Goal: Task Accomplishment & Management: Complete application form

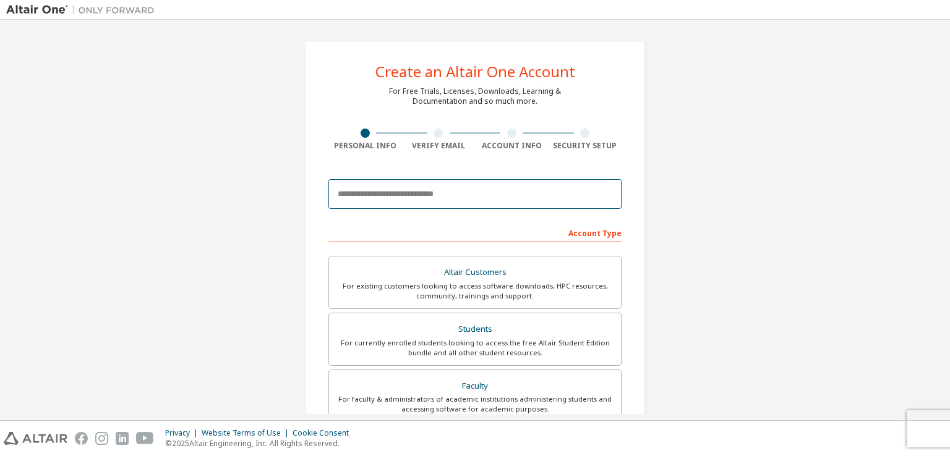
click at [452, 187] on input "email" at bounding box center [474, 194] width 293 height 30
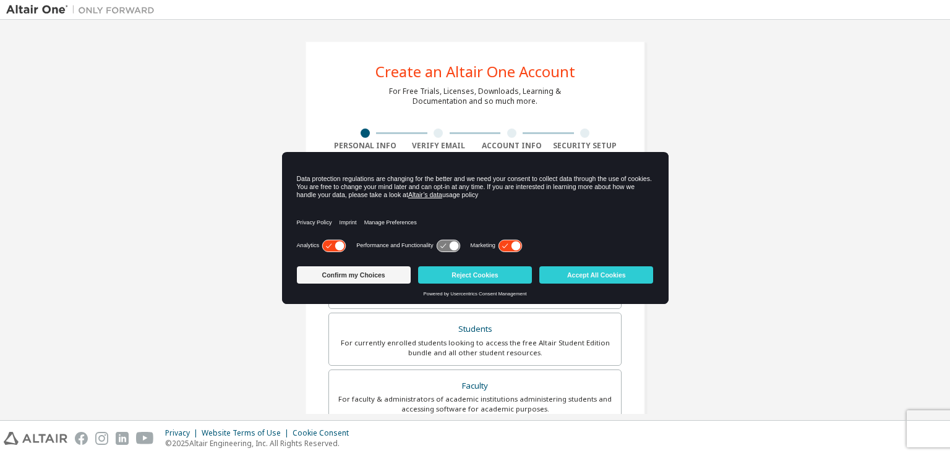
click at [708, 186] on div "Create an Altair One Account For Free Trials, Licenses, Downloads, Learning & D…" at bounding box center [475, 353] width 938 height 655
click at [641, 279] on button "Accept All Cookies" at bounding box center [596, 275] width 114 height 17
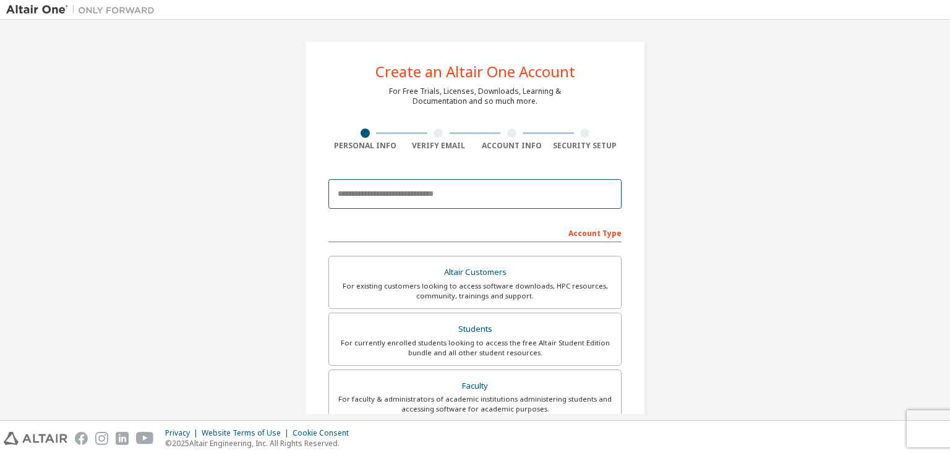
click at [419, 194] on input "email" at bounding box center [474, 194] width 293 height 30
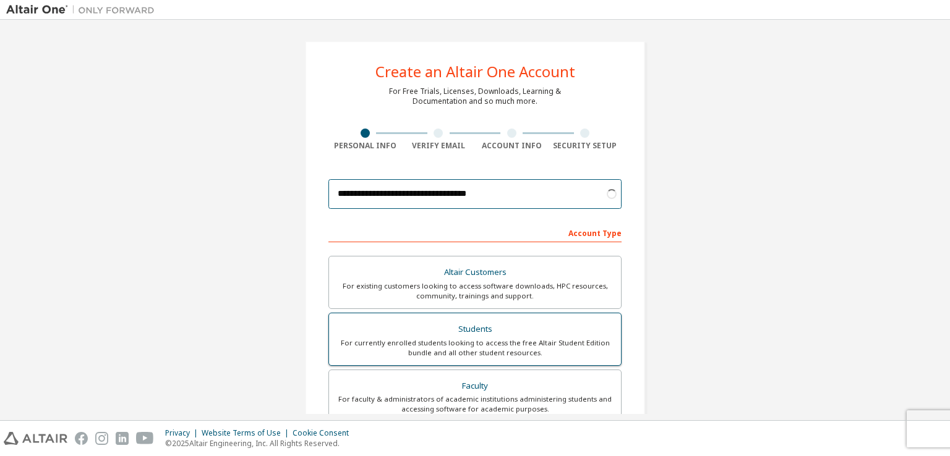
type input "**********"
click at [469, 327] on div "Students" at bounding box center [474, 329] width 277 height 17
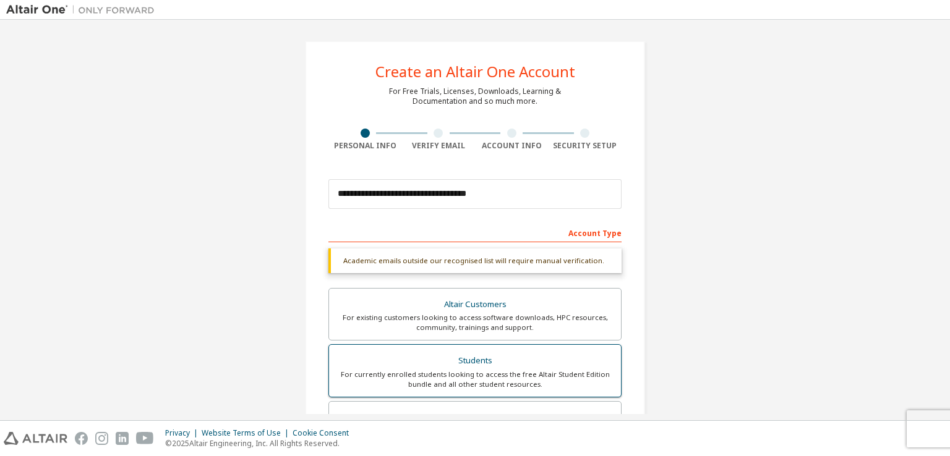
click at [523, 364] on div "Students" at bounding box center [474, 361] width 277 height 17
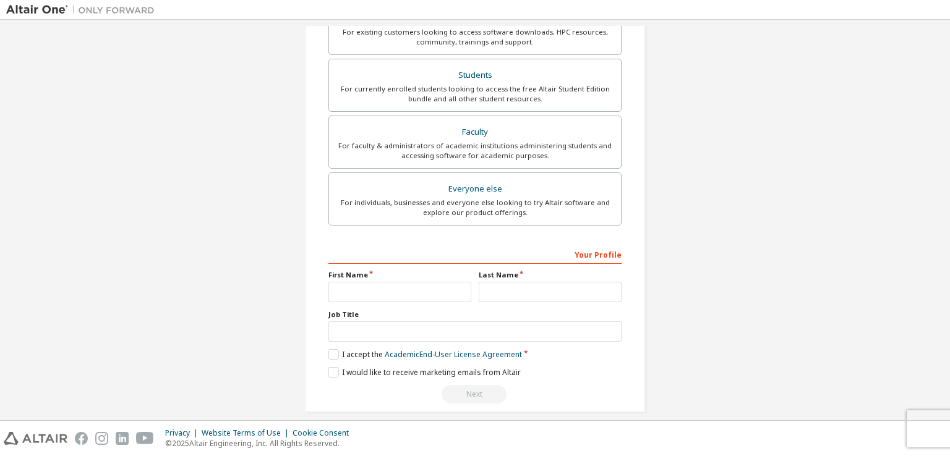
scroll to position [296, 0]
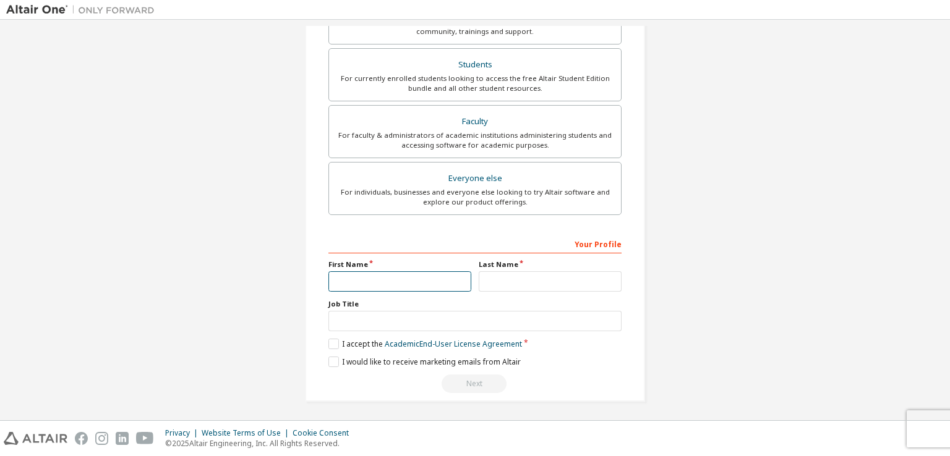
click at [383, 276] on input "text" at bounding box center [399, 282] width 143 height 20
type input "*******"
click at [513, 278] on input "text" at bounding box center [550, 282] width 143 height 20
type input "**"
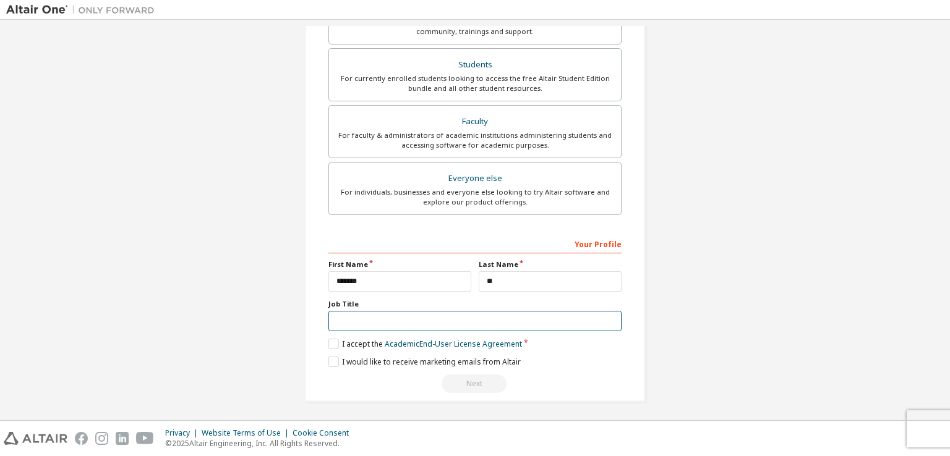
click at [458, 318] on input "text" at bounding box center [474, 321] width 293 height 20
type input "**"
click at [447, 344] on link "Academic End-User License Agreement" at bounding box center [453, 344] width 137 height 11
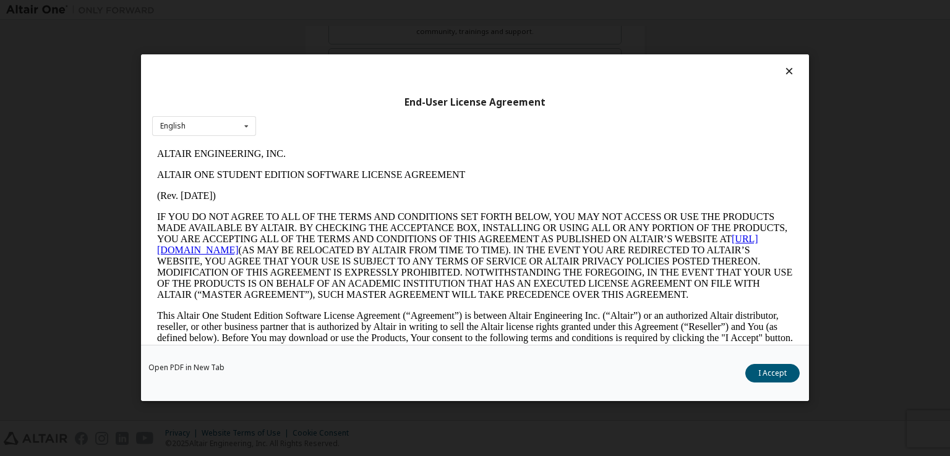
scroll to position [0, 0]
click at [761, 376] on button "I Accept" at bounding box center [772, 374] width 54 height 19
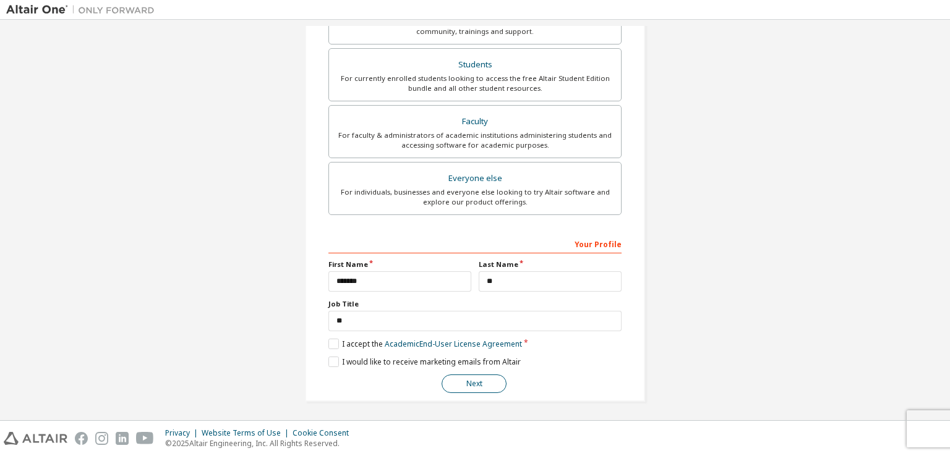
click at [457, 383] on button "Next" at bounding box center [474, 384] width 65 height 19
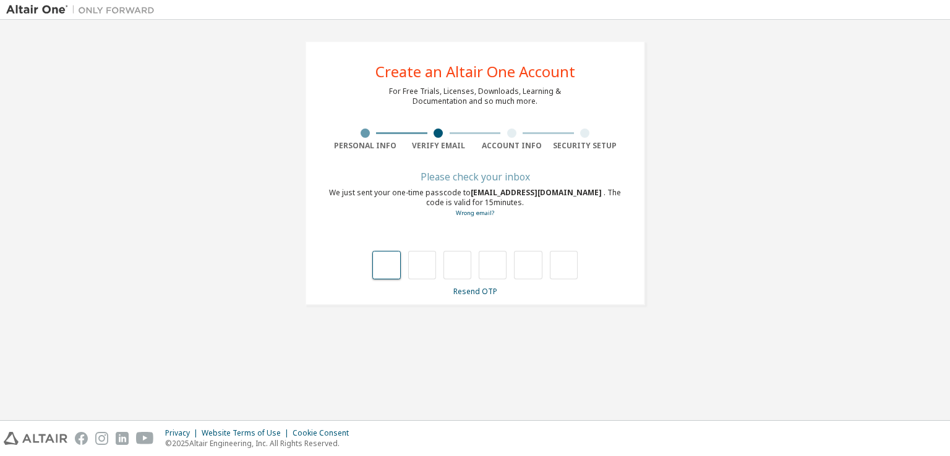
type input "*"
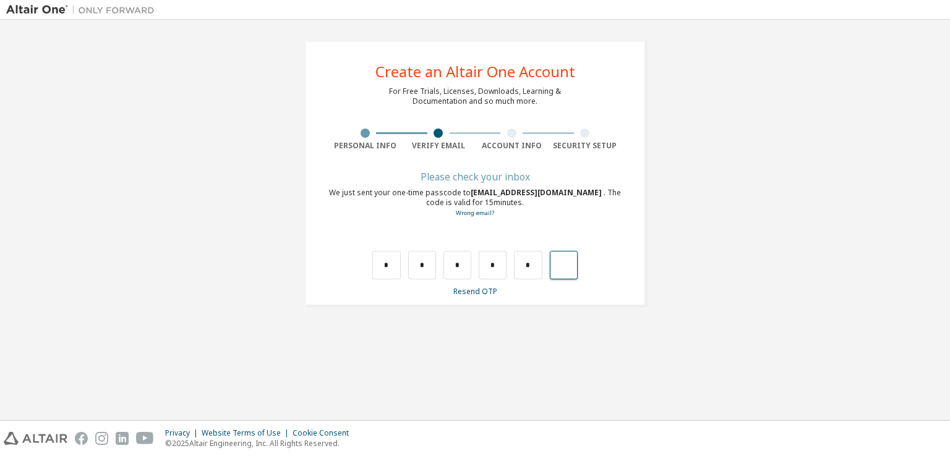
type input "*"
click at [390, 265] on input "text" at bounding box center [386, 265] width 28 height 28
type input "*"
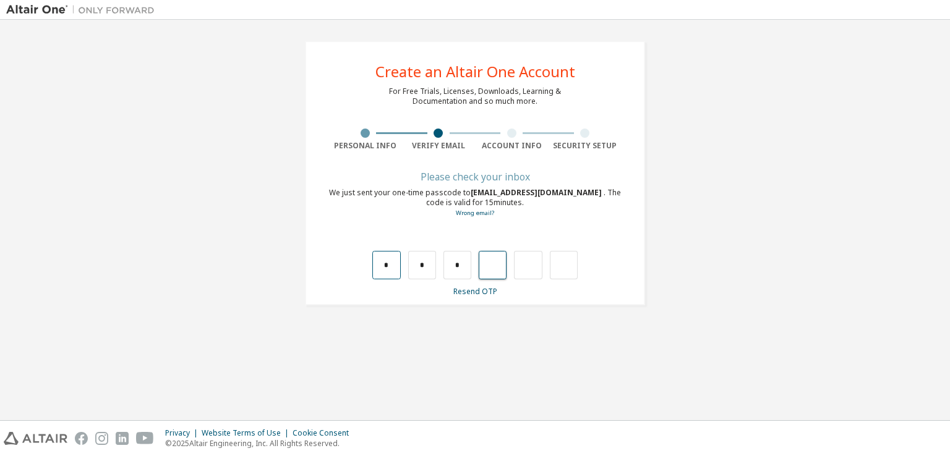
type input "*"
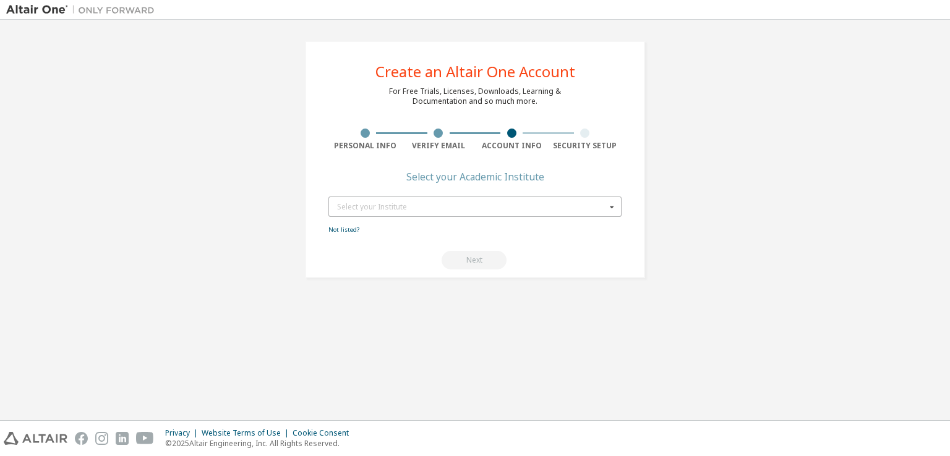
click at [426, 205] on div "Select your Institute" at bounding box center [471, 206] width 269 height 7
click at [426, 205] on input "text" at bounding box center [476, 206] width 292 height 19
click at [370, 169] on div "Create an Altair One Account For Free Trials, Licenses, Downloads, Learning & D…" at bounding box center [475, 160] width 340 height 238
click at [364, 204] on div "Select your Institute" at bounding box center [471, 206] width 269 height 7
type input "****"
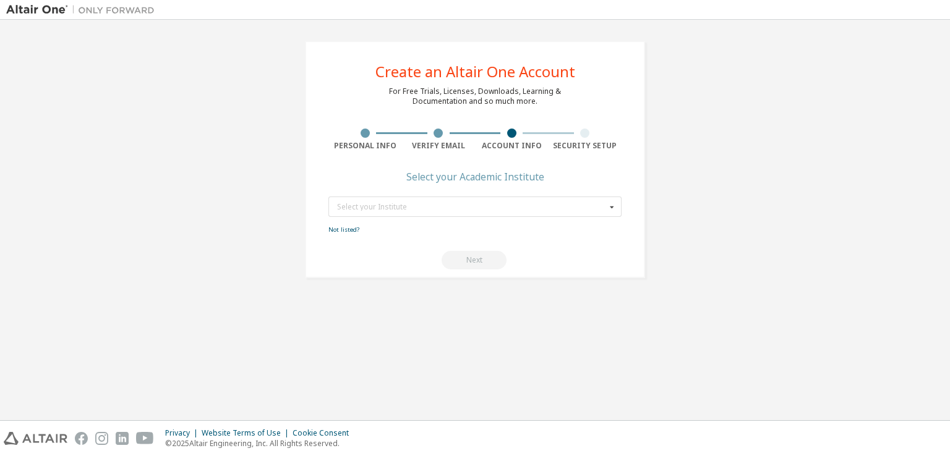
click at [464, 266] on div "Next" at bounding box center [474, 260] width 293 height 19
click at [452, 203] on div "Select your Institute" at bounding box center [471, 206] width 269 height 7
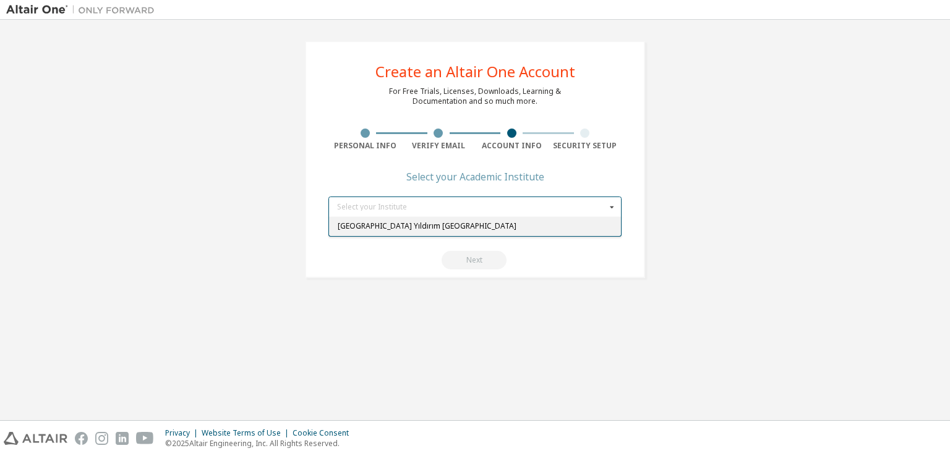
click at [434, 230] on div "[GEOGRAPHIC_DATA] Yıldırım [GEOGRAPHIC_DATA]" at bounding box center [475, 226] width 292 height 20
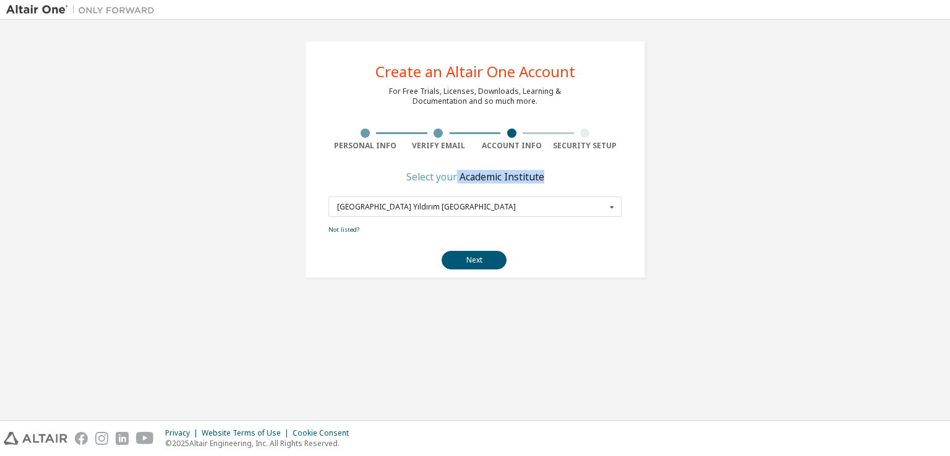
drag, startPoint x: 458, startPoint y: 193, endPoint x: 458, endPoint y: 179, distance: 14.2
click at [458, 179] on div "Create an Altair One Account For Free Trials, Licenses, Downloads, Learning & D…" at bounding box center [475, 160] width 340 height 238
click at [458, 179] on div "Select your Academic Institute" at bounding box center [475, 176] width 138 height 7
click at [463, 203] on div "[GEOGRAPHIC_DATA] Yıldırım [GEOGRAPHIC_DATA]" at bounding box center [471, 206] width 269 height 7
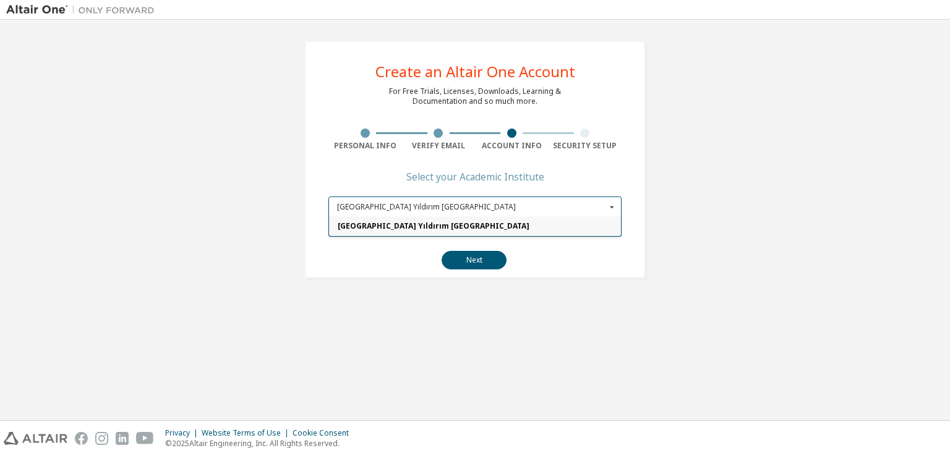
click at [463, 228] on span "[GEOGRAPHIC_DATA] Yıldırım [GEOGRAPHIC_DATA]" at bounding box center [475, 226] width 275 height 7
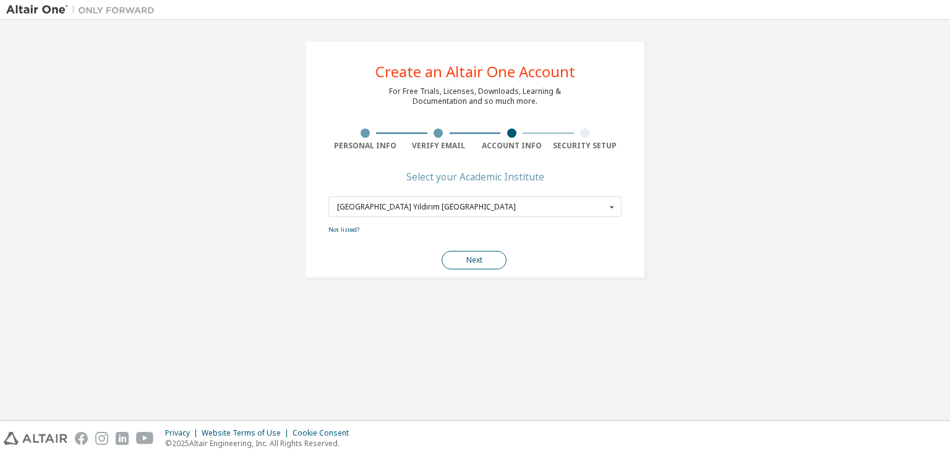
click at [458, 257] on button "Next" at bounding box center [474, 260] width 65 height 19
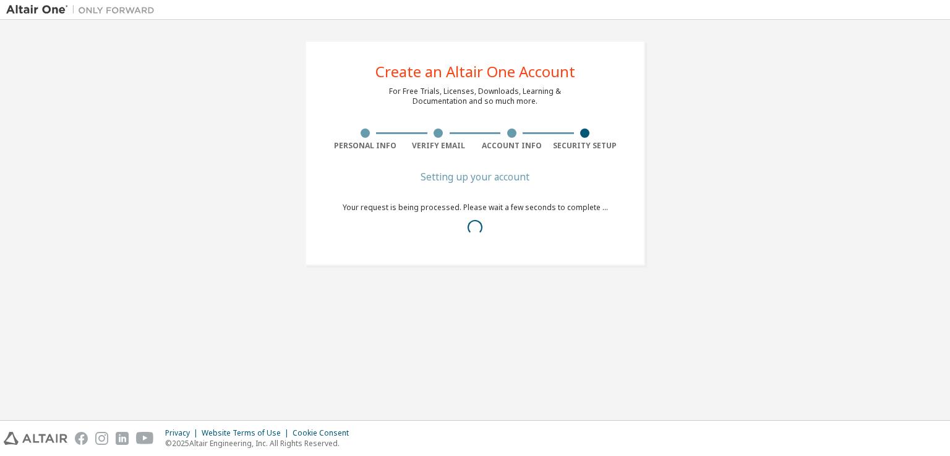
click at [565, 215] on div "Your request is being processed. Please wait a few seconds to complete ..." at bounding box center [475, 223] width 265 height 40
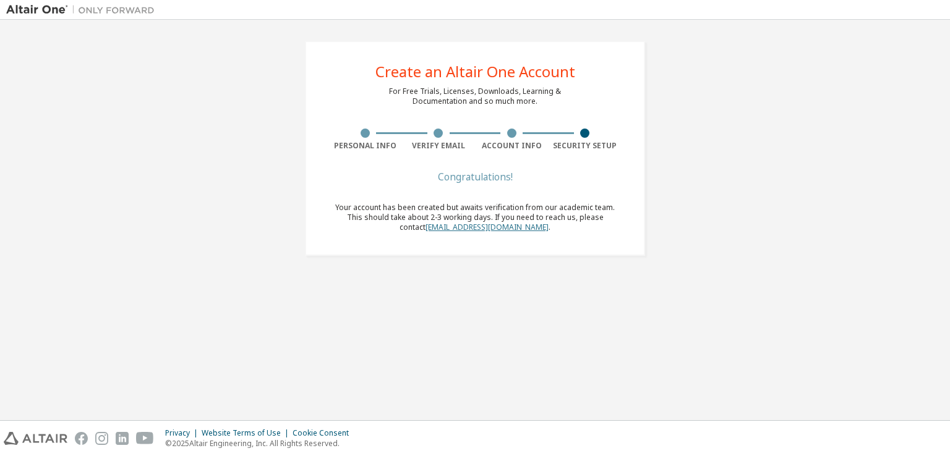
click at [465, 226] on link "[EMAIL_ADDRESS][DOMAIN_NAME]" at bounding box center [487, 227] width 123 height 11
